Goal: Transaction & Acquisition: Download file/media

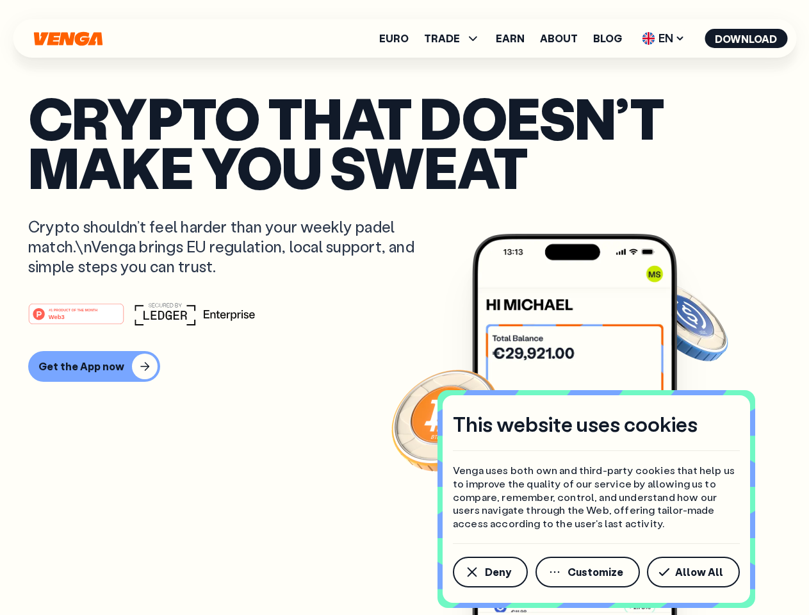
click at [404, 308] on div "#1 PRODUCT OF THE MONTH Web3" at bounding box center [404, 313] width 753 height 23
click at [490, 572] on span "Deny" at bounding box center [498, 572] width 26 height 10
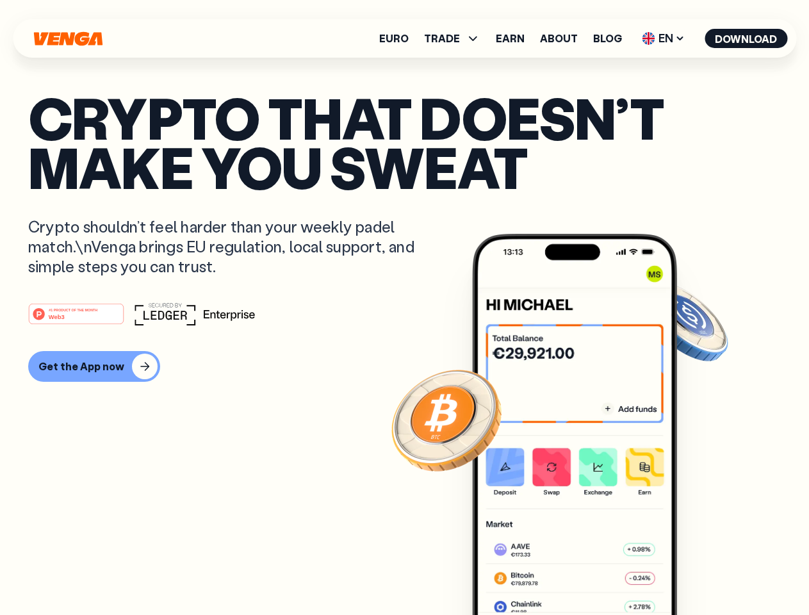
click at [589, 572] on img at bounding box center [574, 448] width 205 height 429
click at [696, 572] on article "Crypto that doesn’t make you sweat Crypto shouldn’t feel harder than your weekl…" at bounding box center [404, 333] width 753 height 481
click at [456, 38] on span "TRADE" at bounding box center [442, 38] width 36 height 10
click at [664, 38] on span "EN" at bounding box center [664, 38] width 52 height 21
click at [747, 38] on button "Download" at bounding box center [746, 38] width 83 height 19
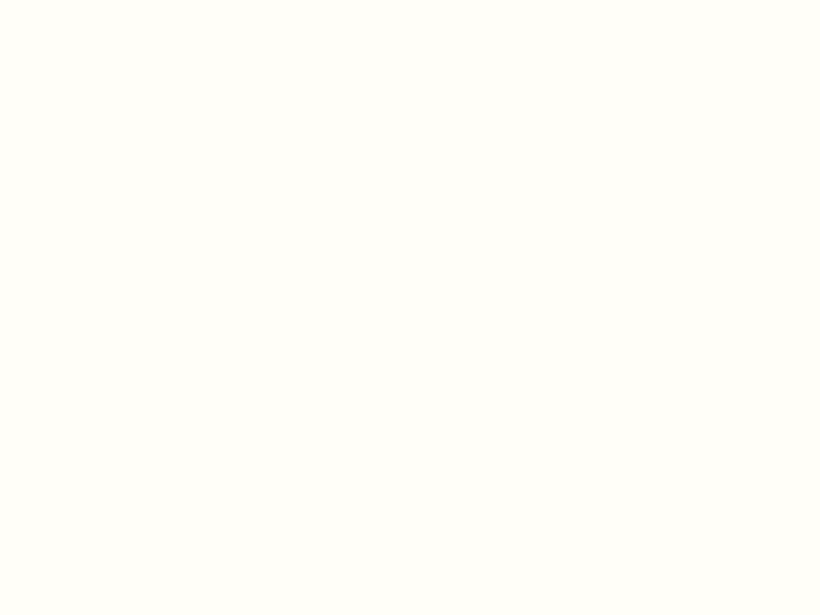
click at [404, 0] on html "This website uses cookies Venga uses both own and third-party cookies that help…" at bounding box center [410, 0] width 820 height 0
click at [92, 0] on html "This website uses cookies Venga uses both own and third-party cookies that help…" at bounding box center [410, 0] width 820 height 0
click at [78, 0] on html "This website uses cookies Venga uses both own and third-party cookies that help…" at bounding box center [410, 0] width 820 height 0
